Goal: Information Seeking & Learning: Learn about a topic

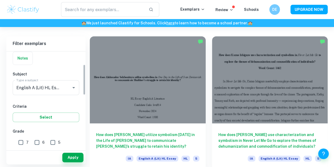
scroll to position [41, 0]
click at [26, 140] on input "7" at bounding box center [21, 142] width 11 height 11
checkbox input "true"
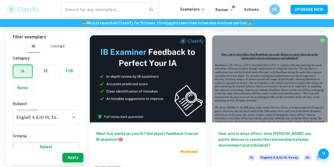
scroll to position [284, 0]
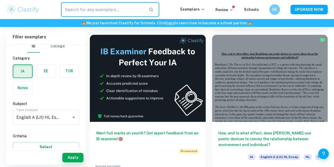
click at [123, 4] on input "text" at bounding box center [103, 9] width 84 height 15
type input "speech"
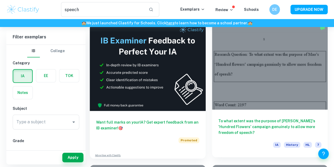
scroll to position [175, 0]
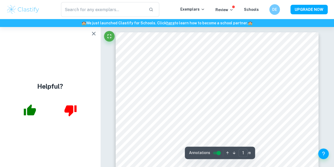
click at [92, 37] on button "button" at bounding box center [94, 33] width 11 height 11
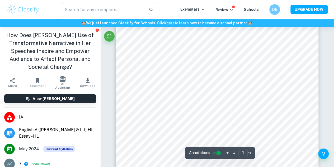
scroll to position [118, 0]
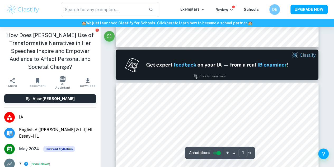
type input "2"
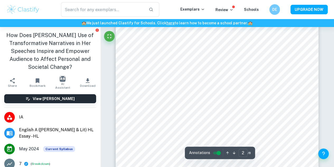
scroll to position [372, 0]
